Goal: Transaction & Acquisition: Purchase product/service

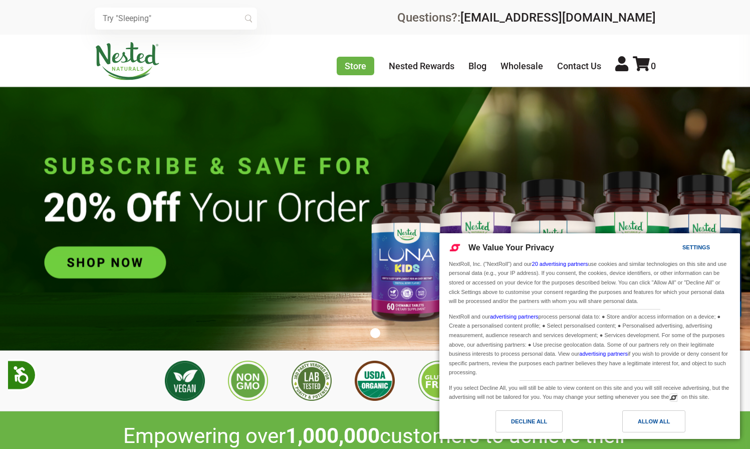
scroll to position [0, 352]
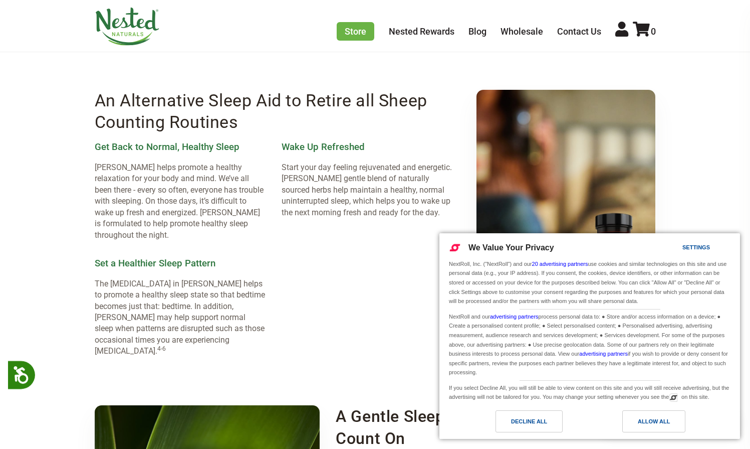
scroll to position [1346, 0]
